Goal: Task Accomplishment & Management: Manage account settings

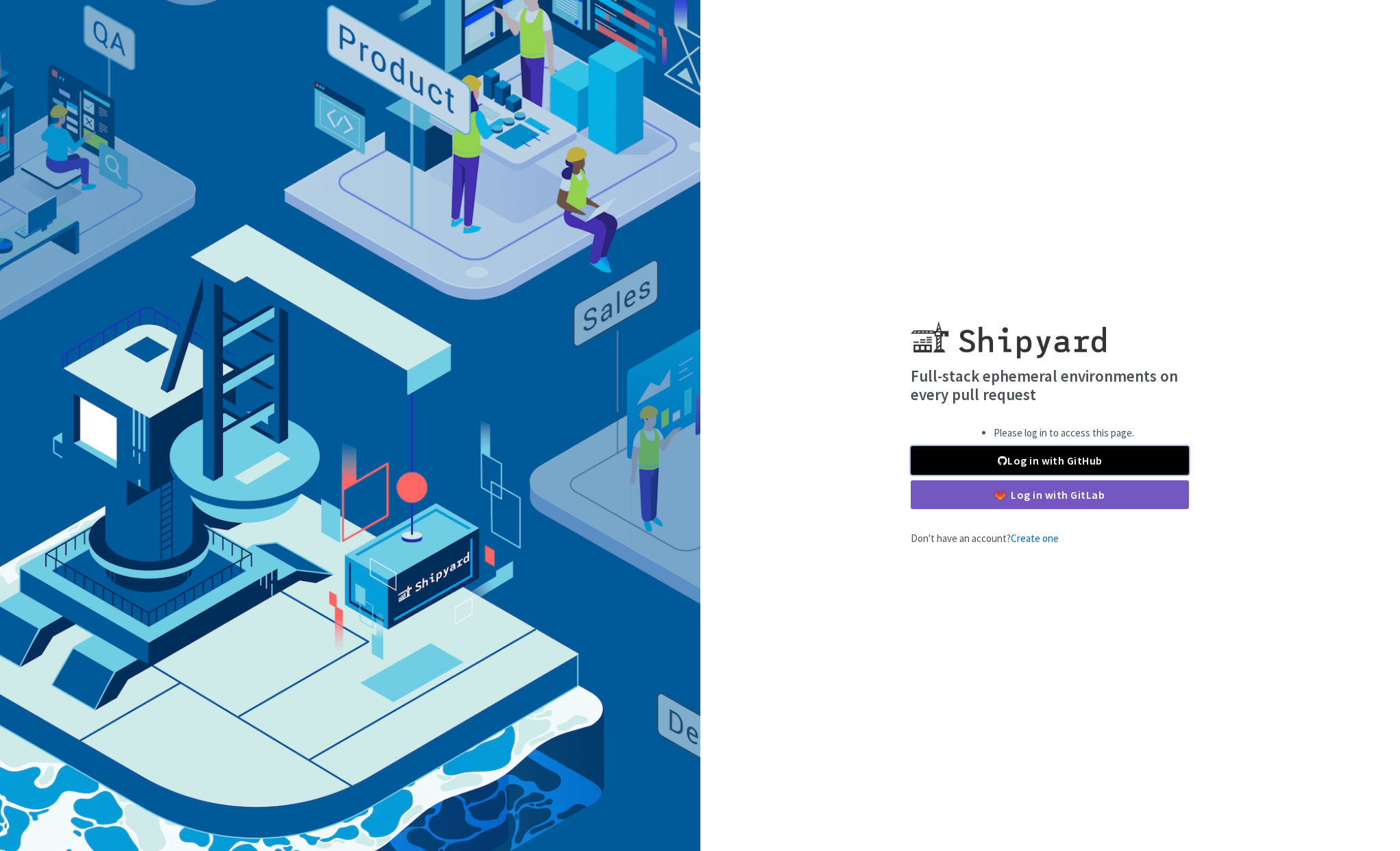
click at [1014, 455] on link "Log in with GitHub" at bounding box center [1050, 460] width 278 height 28
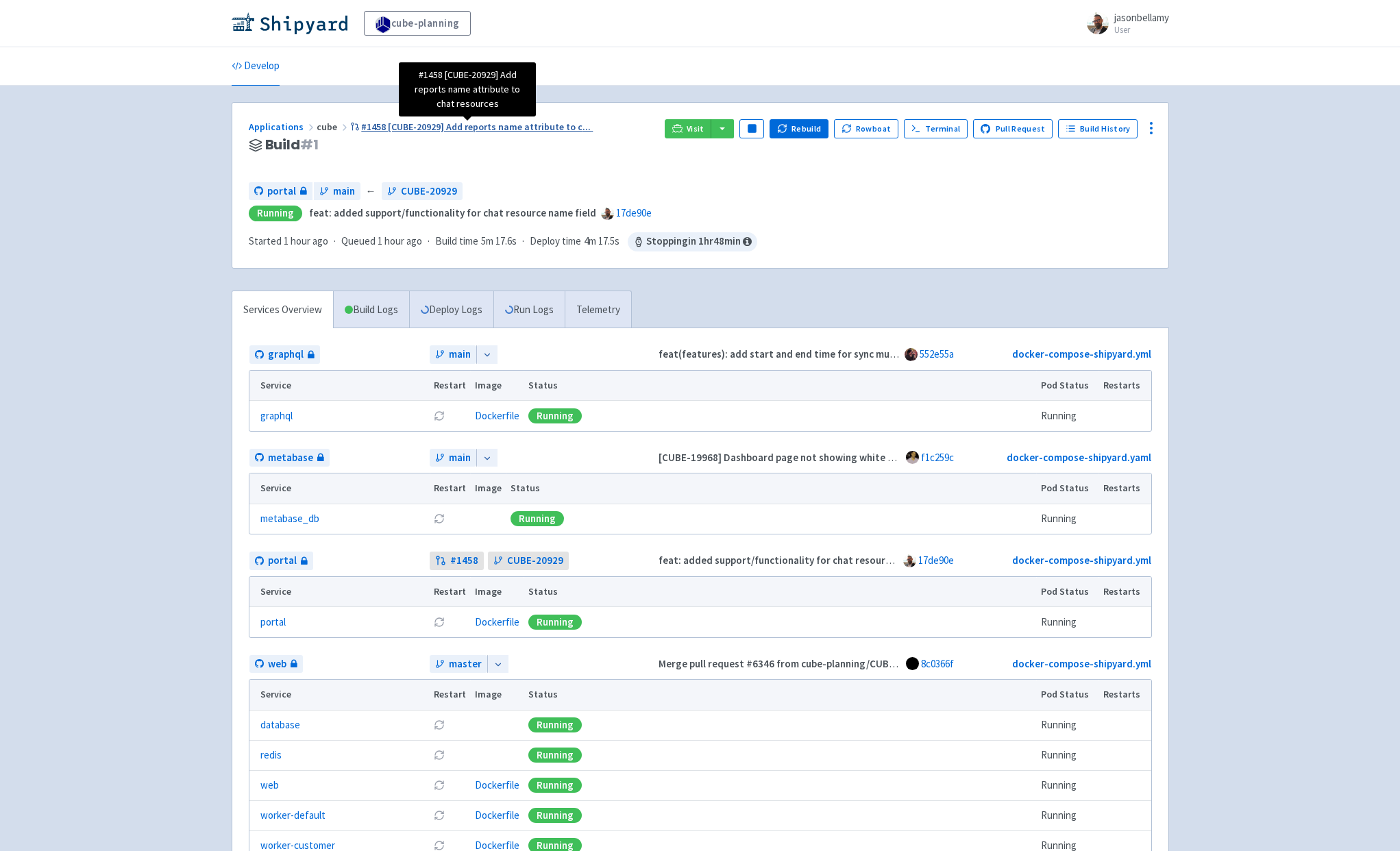
click at [442, 124] on span "#1458 [CUBE-20929] Add reports name attribute to c ..." at bounding box center [476, 126] width 229 height 13
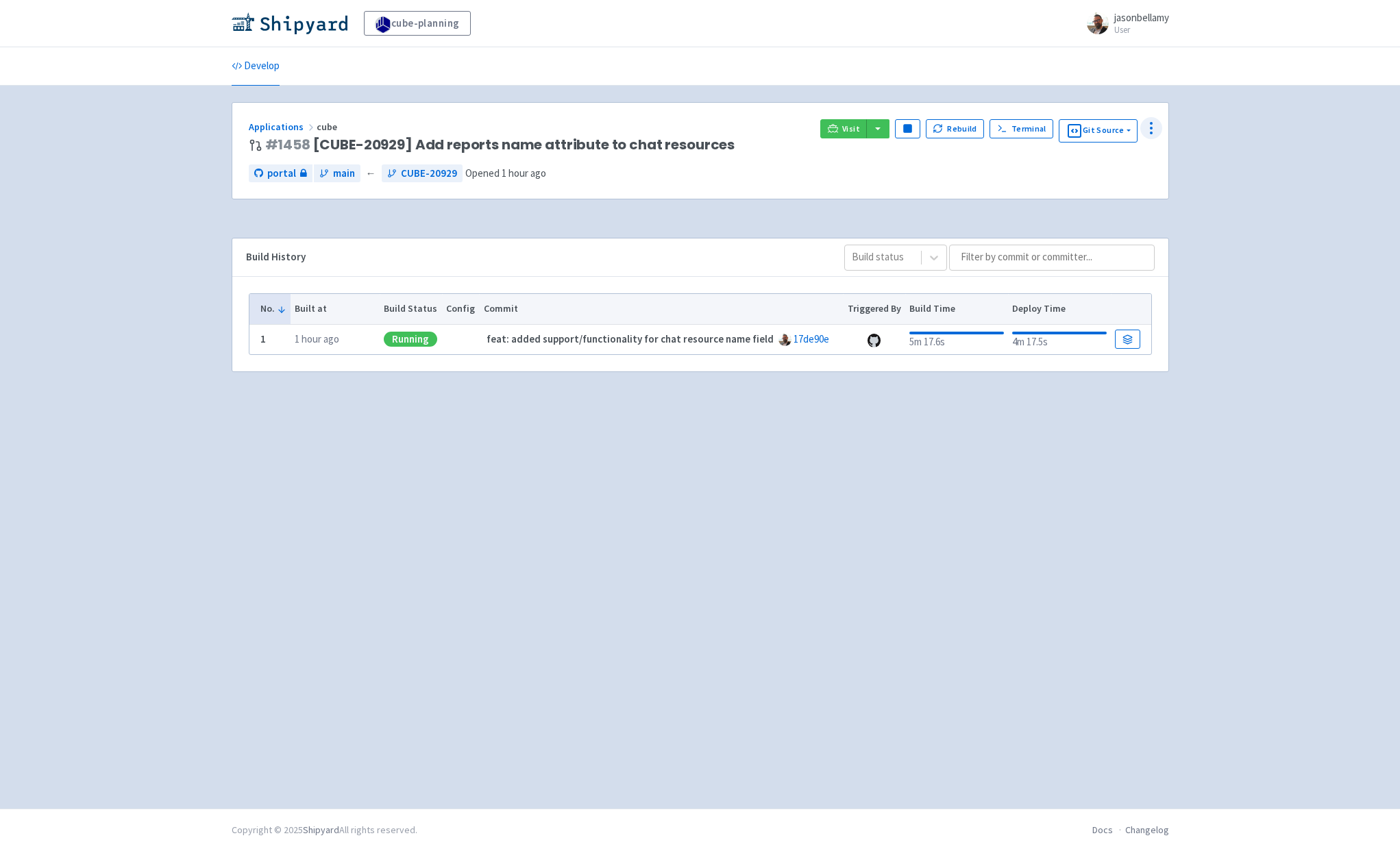
click at [1147, 123] on icon at bounding box center [1150, 127] width 17 height 17
click at [1087, 157] on span "Configure" at bounding box center [1076, 160] width 43 height 20
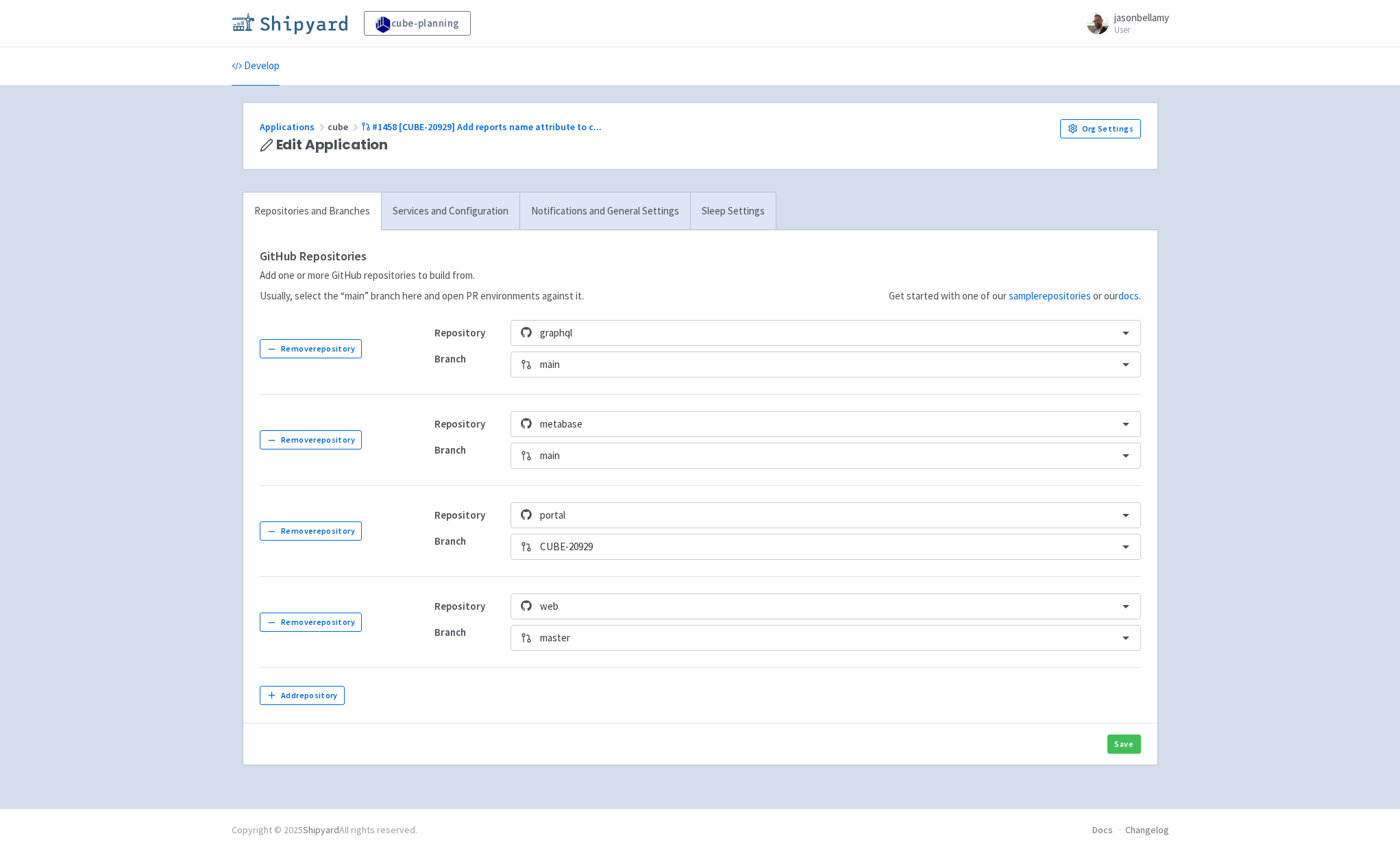
click at [309, 28] on img at bounding box center [290, 24] width 116 height 22
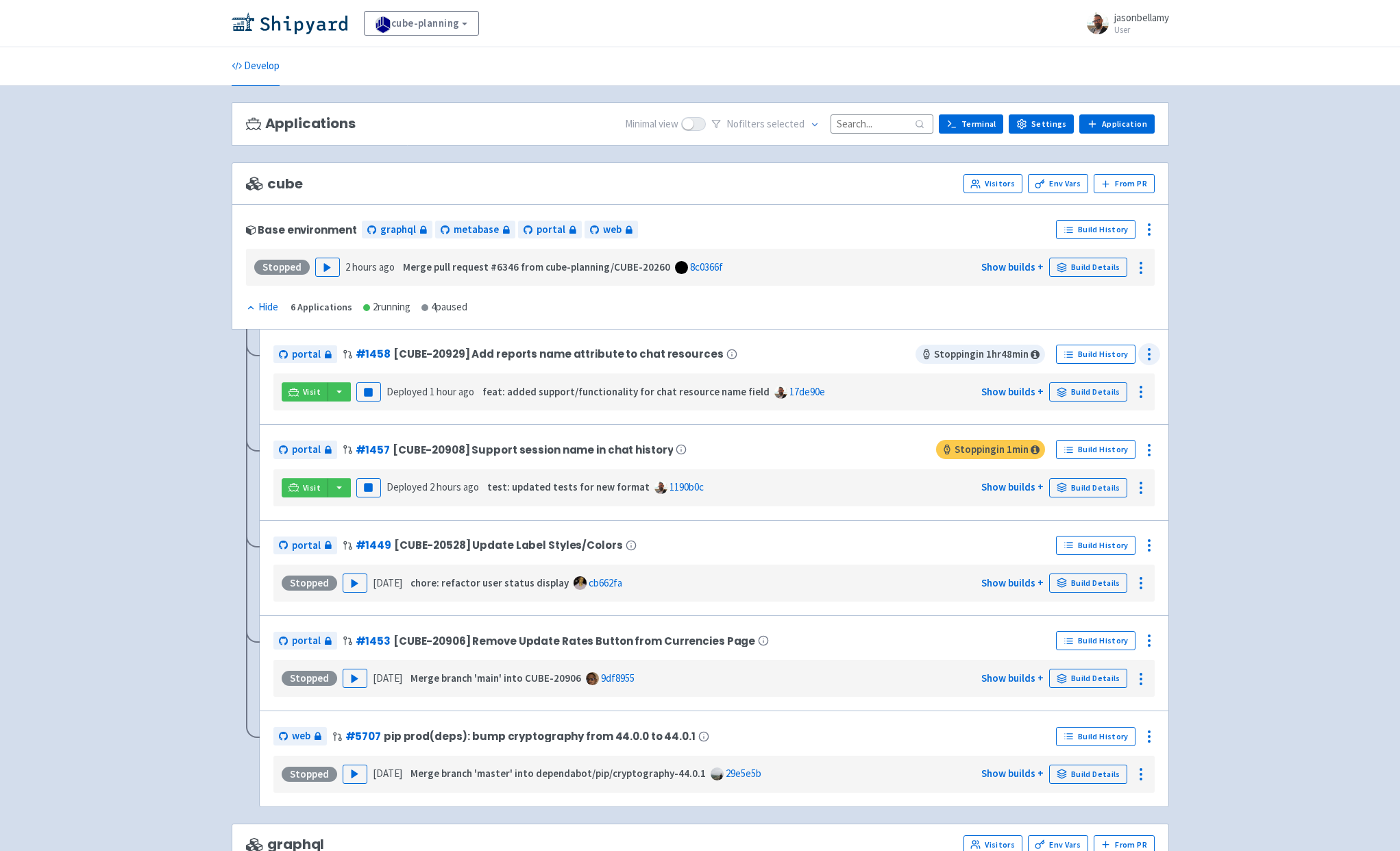
click at [1148, 358] on circle at bounding box center [1148, 358] width 1 height 1
click at [1083, 387] on span "Configure" at bounding box center [1074, 385] width 43 height 20
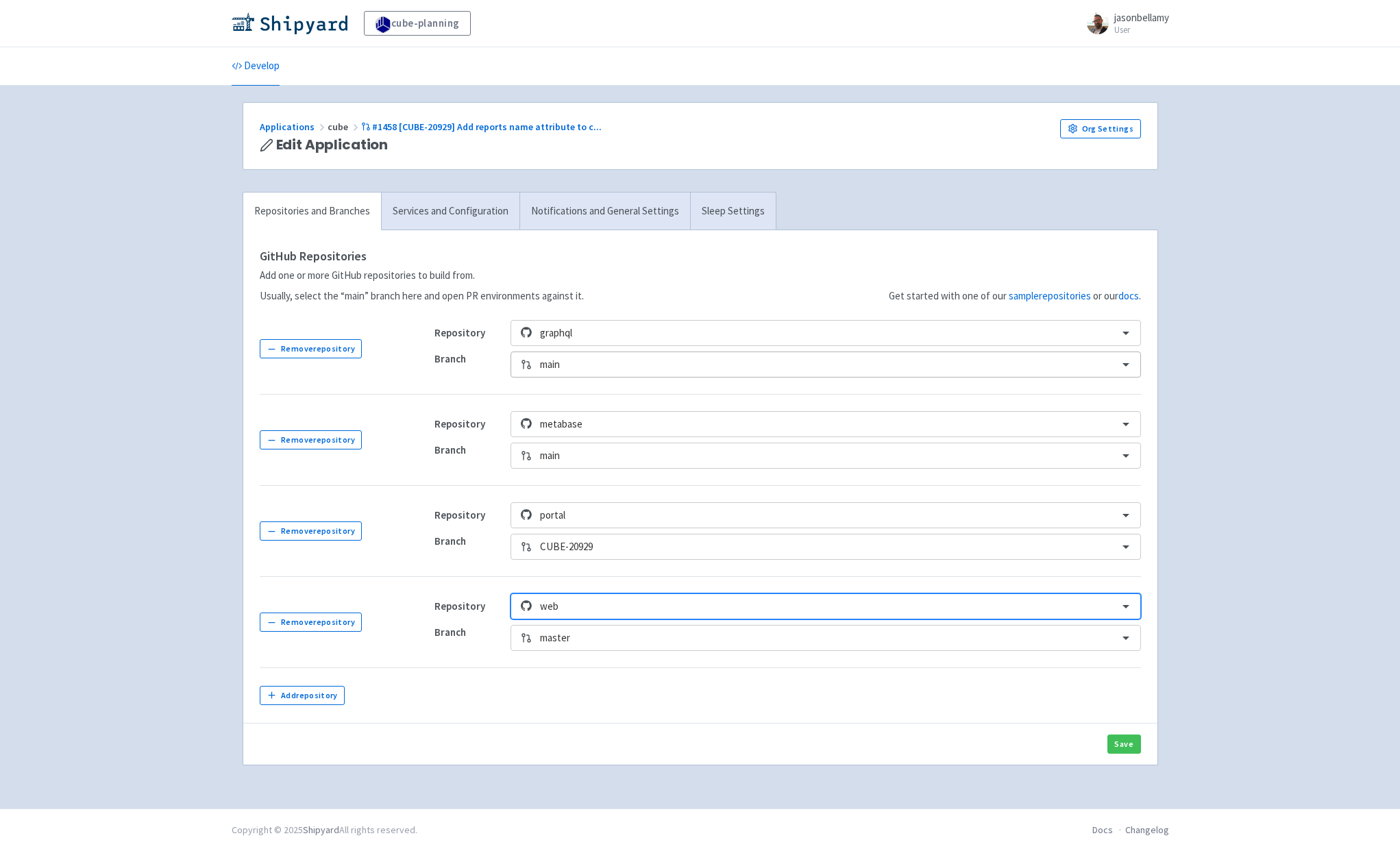
click at [578, 371] on div at bounding box center [823, 364] width 569 height 19
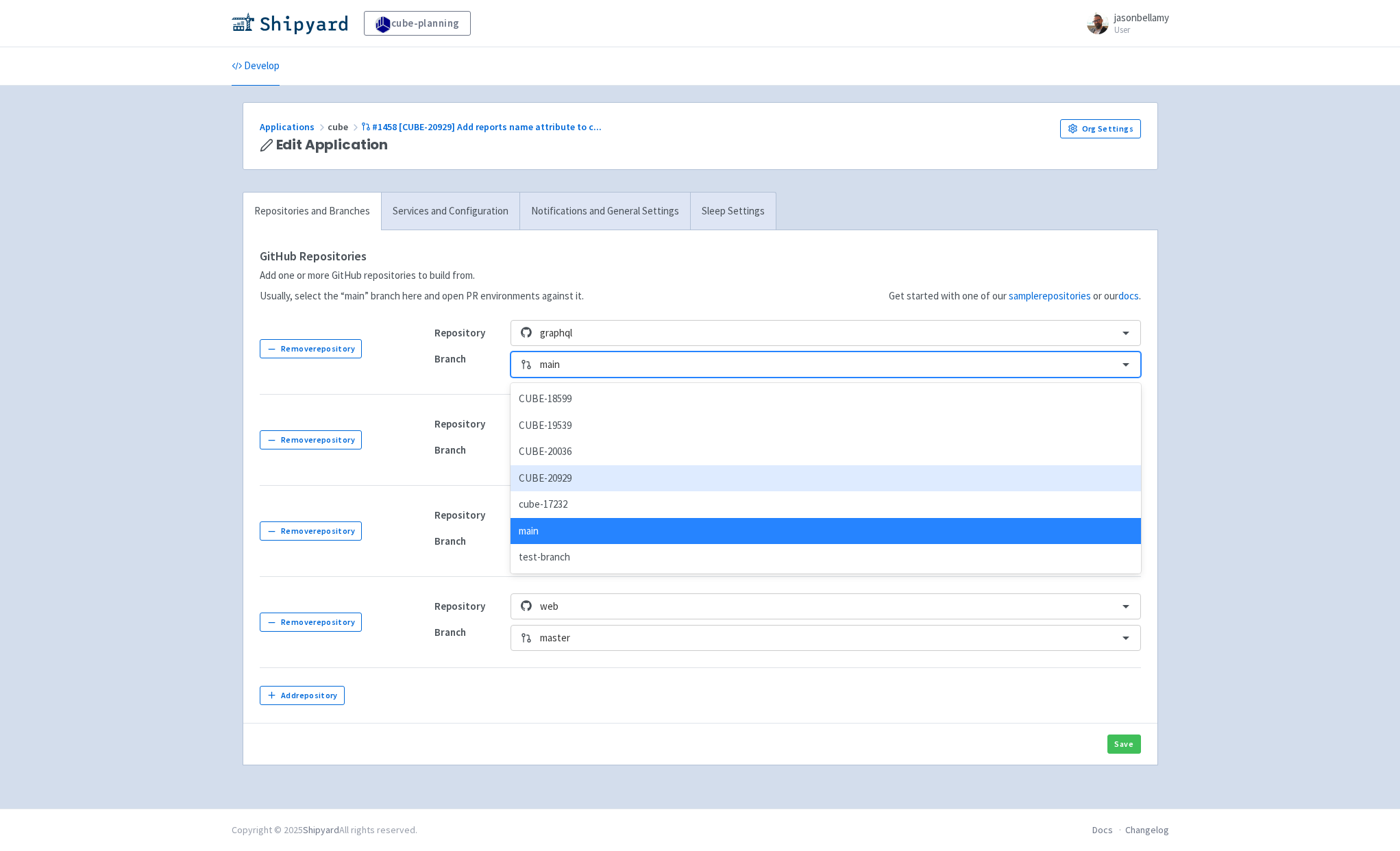
click at [575, 470] on div "CUBE-20929" at bounding box center [824, 478] width 630 height 26
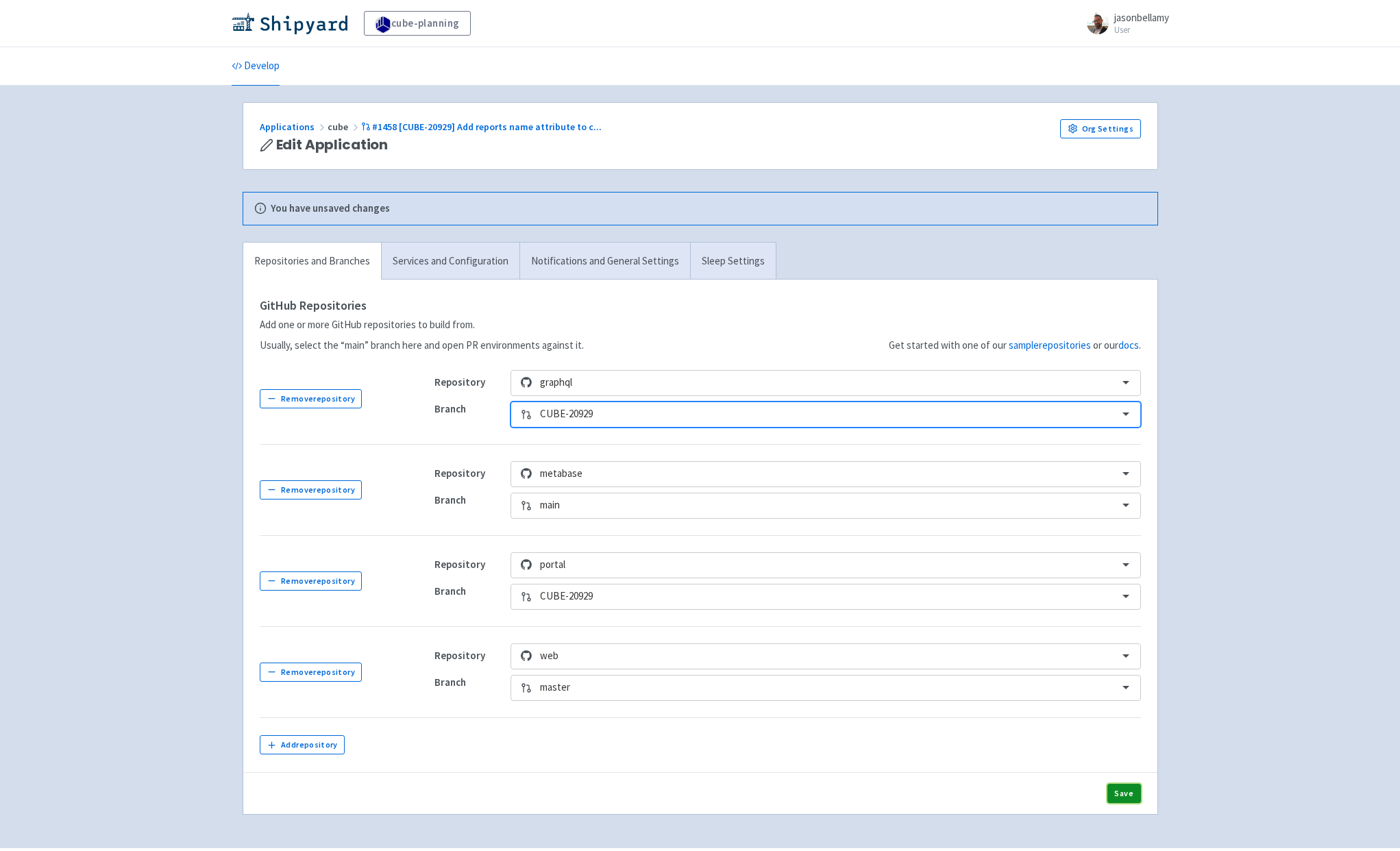
click at [1116, 795] on button "Save" at bounding box center [1124, 793] width 33 height 20
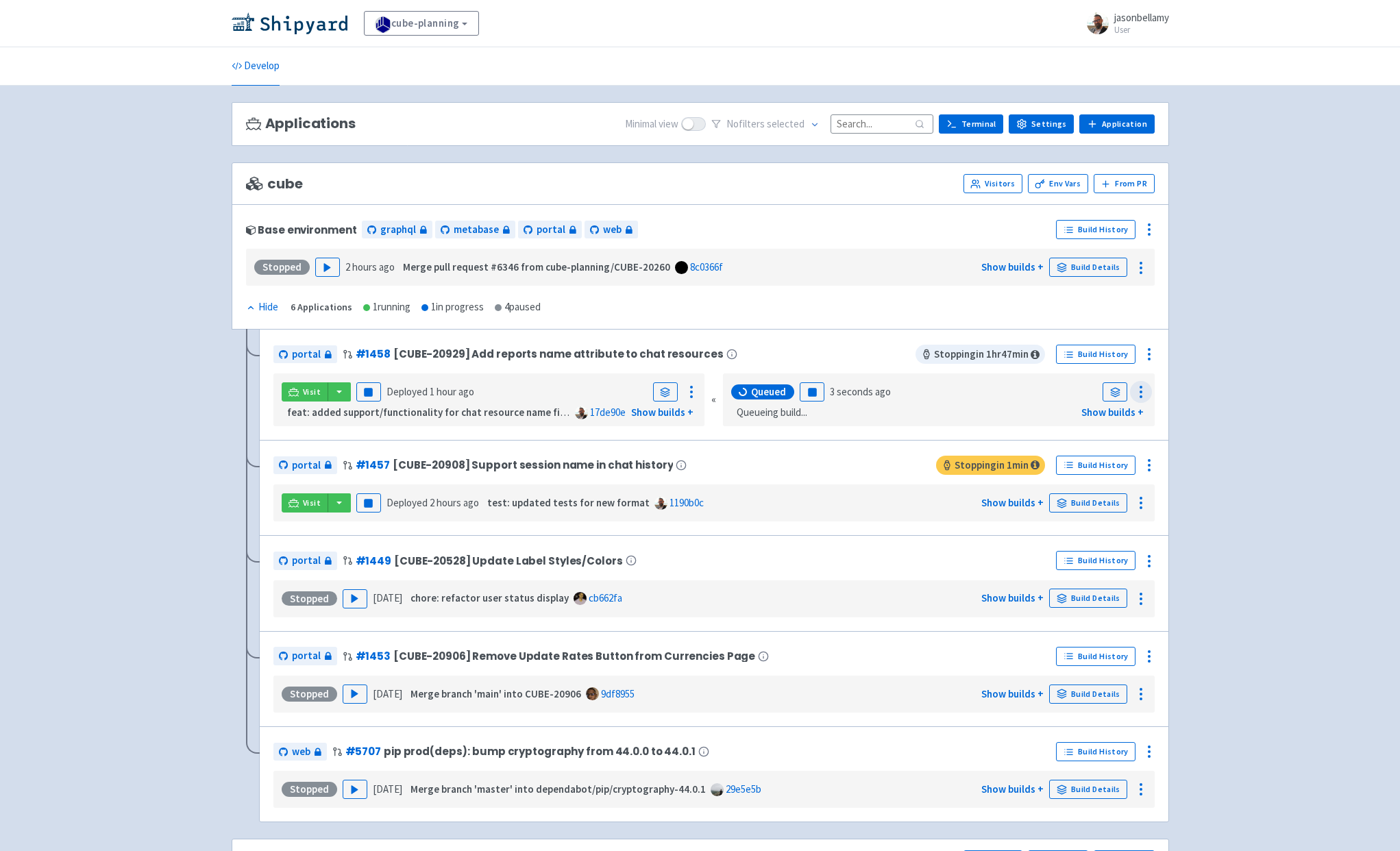
click at [1143, 395] on icon at bounding box center [1141, 392] width 17 height 17
click at [1032, 395] on div "Queued Pause 3 seconds ago Logs" at bounding box center [939, 392] width 421 height 26
